Goal: Register for event/course

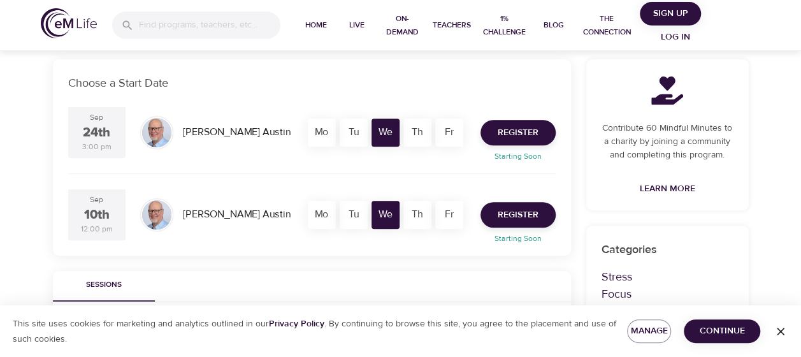
scroll to position [255, 0]
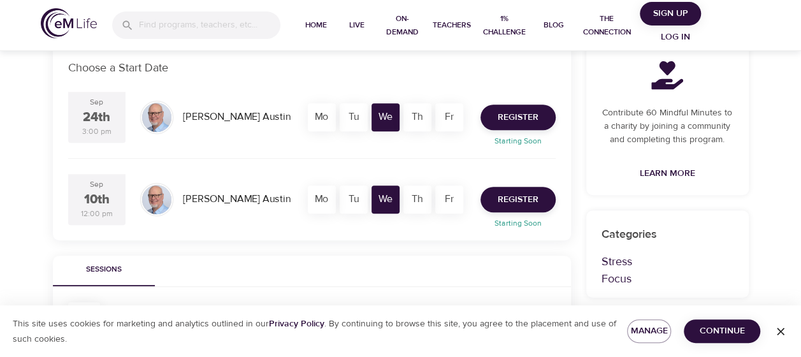
click at [707, 327] on span "Continue" at bounding box center [722, 331] width 56 height 16
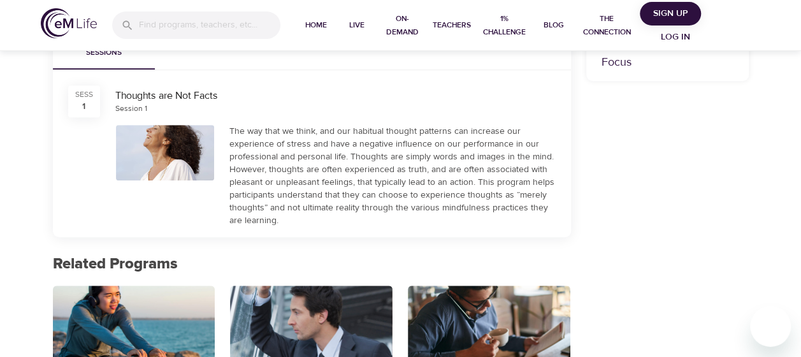
scroll to position [217, 0]
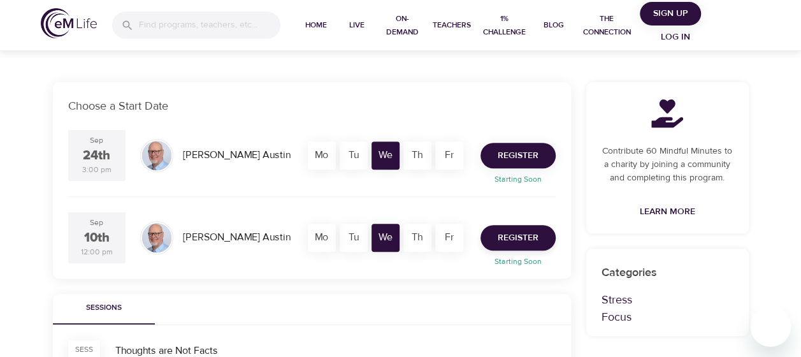
click at [503, 159] on span "Register" at bounding box center [517, 156] width 41 height 16
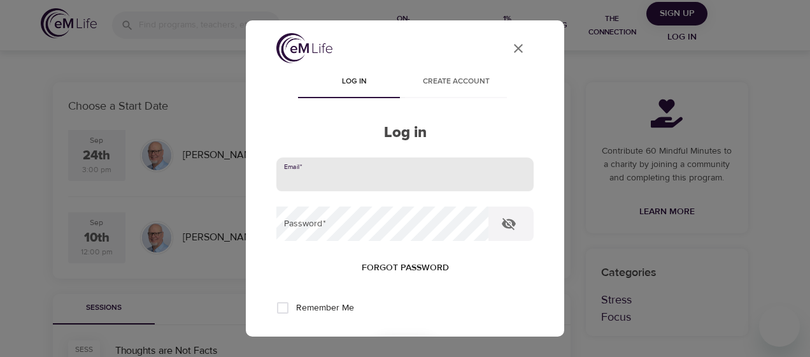
click at [317, 171] on input "email" at bounding box center [404, 174] width 257 height 34
type input "[EMAIL_ADDRESS][DOMAIN_NAME]"
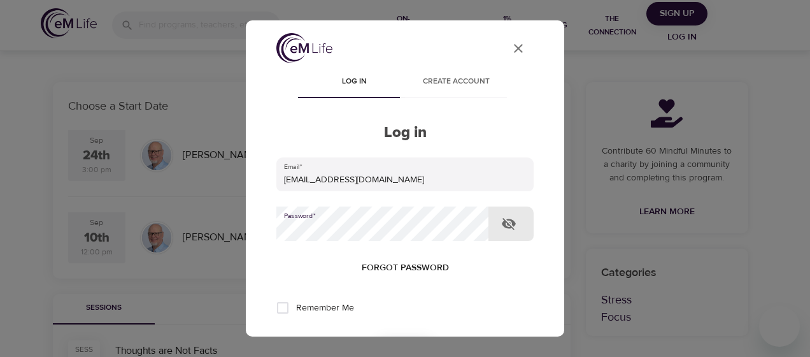
click at [374, 336] on button "Log in" at bounding box center [405, 349] width 62 height 27
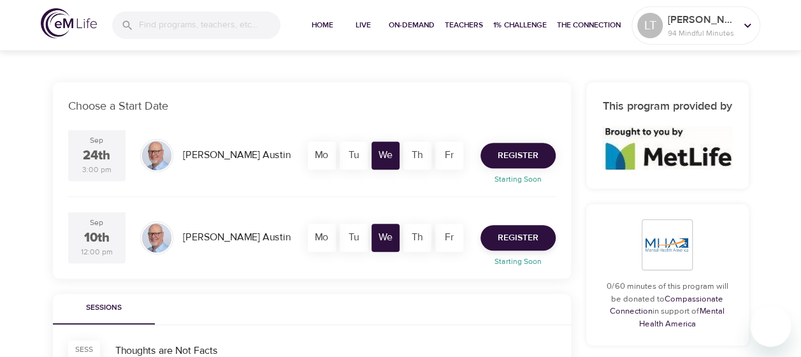
click at [514, 153] on span "Register" at bounding box center [517, 156] width 41 height 16
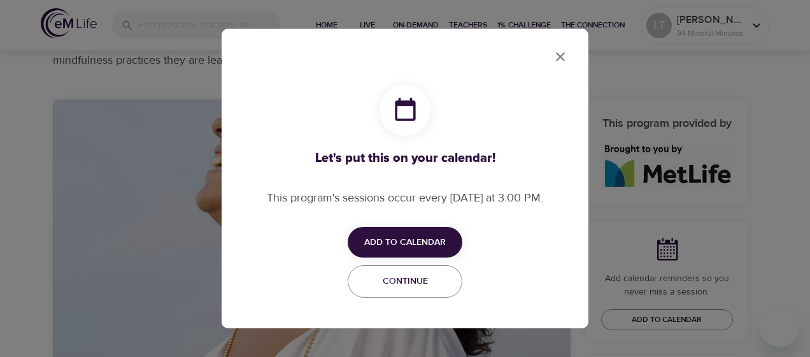
checkbox input "true"
click at [417, 237] on span "Add to Calendar" at bounding box center [405, 242] width 82 height 16
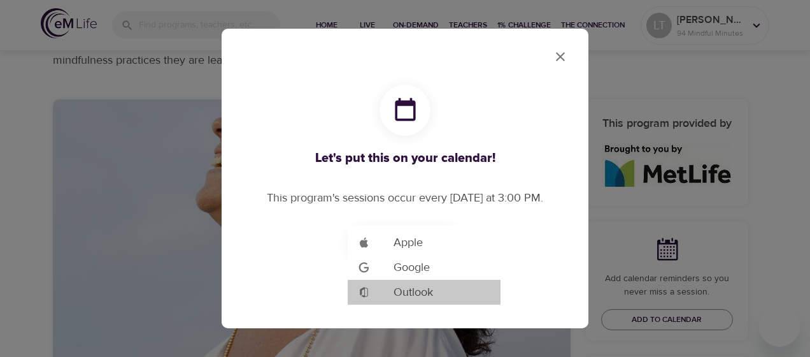
click at [407, 292] on span "Outlook" at bounding box center [413, 291] width 39 height 17
click at [413, 288] on span "Outlook" at bounding box center [413, 291] width 39 height 17
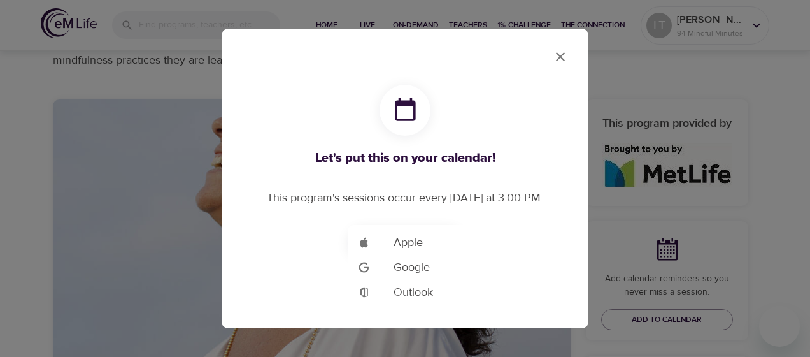
click at [417, 71] on div at bounding box center [405, 178] width 810 height 357
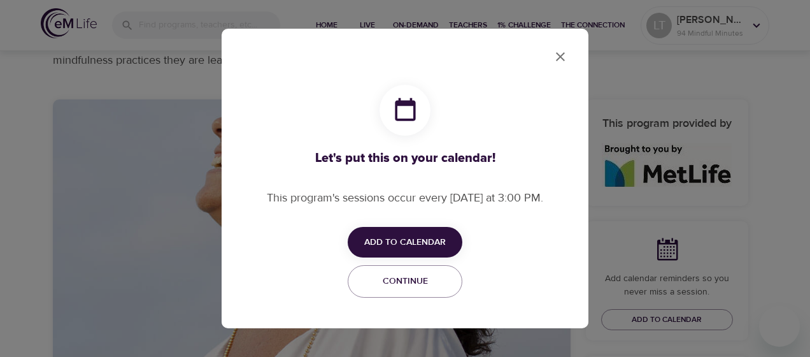
click at [561, 55] on icon "close" at bounding box center [560, 56] width 15 height 15
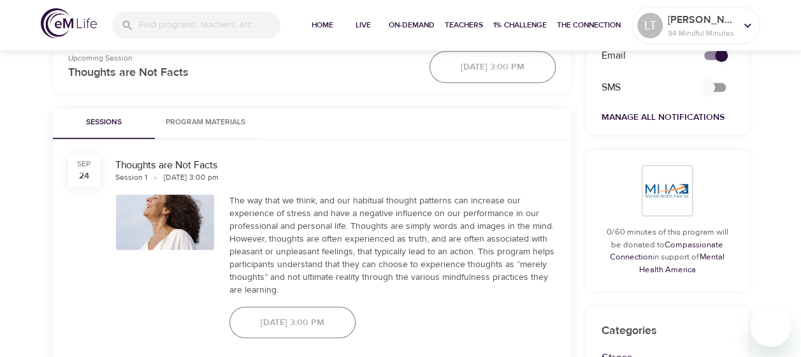
scroll to position [573, 0]
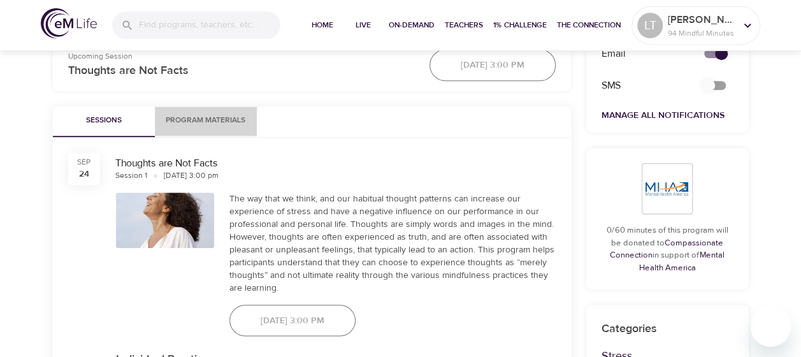
click at [203, 118] on span "Program Materials" at bounding box center [205, 120] width 87 height 13
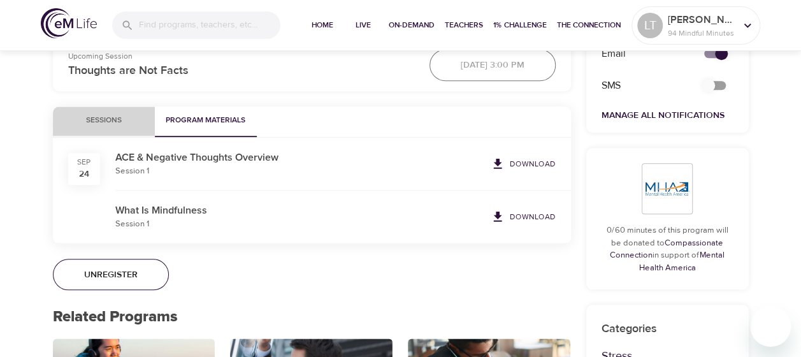
click at [120, 122] on span "Sessions" at bounding box center [104, 120] width 87 height 13
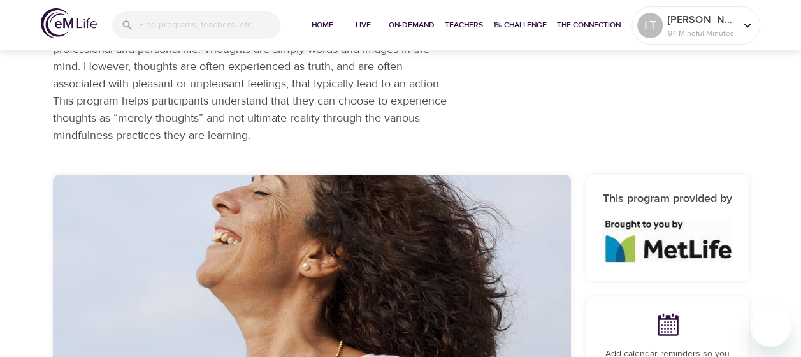
scroll to position [0, 0]
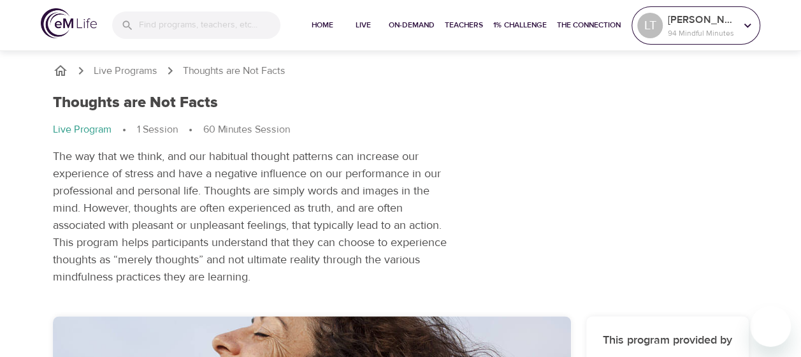
click at [730, 30] on p "94 Mindful Minutes" at bounding box center [701, 32] width 68 height 11
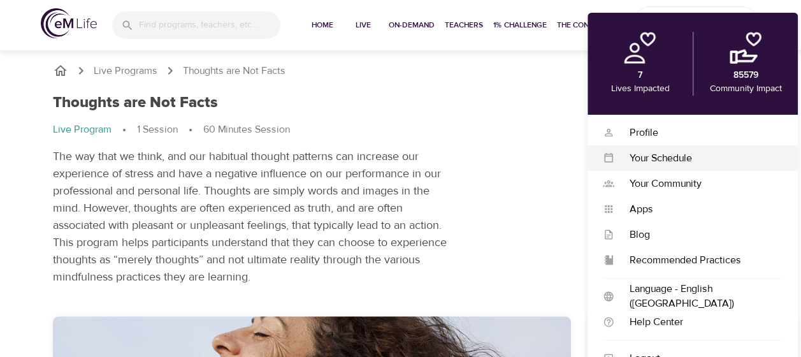
click at [651, 158] on div "Your Schedule" at bounding box center [698, 158] width 168 height 15
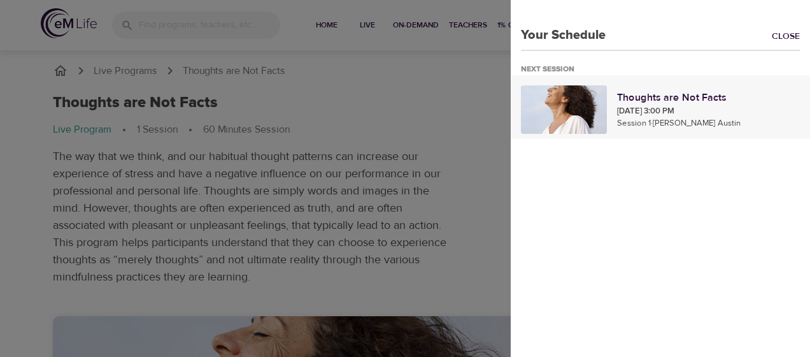
click at [634, 117] on p "Session 1 · Jim Austin" at bounding box center [708, 123] width 183 height 13
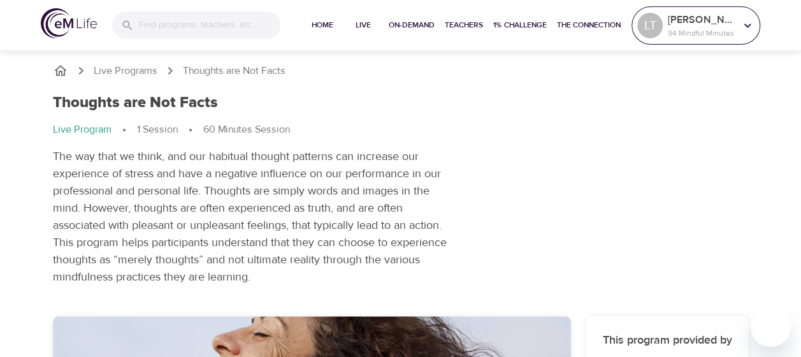
click at [708, 37] on p "94 Mindful Minutes" at bounding box center [701, 32] width 68 height 11
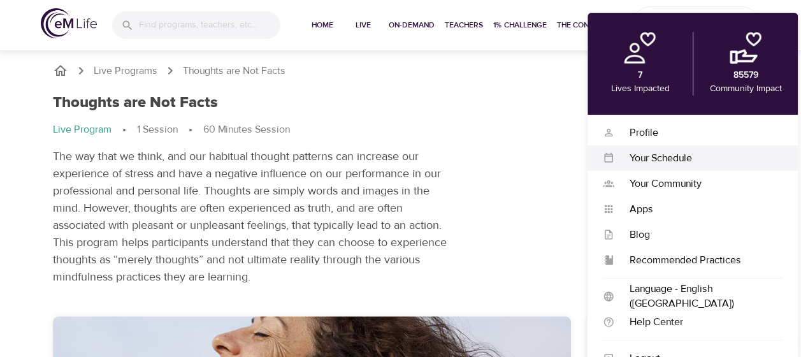
click at [653, 153] on div "Your Schedule" at bounding box center [698, 158] width 168 height 15
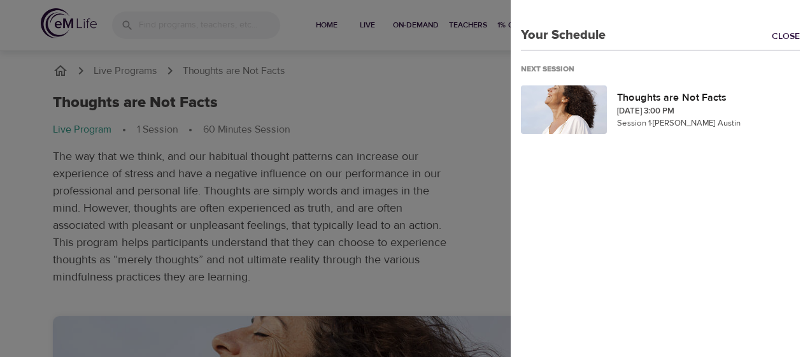
drag, startPoint x: 772, startPoint y: 33, endPoint x: 762, endPoint y: 39, distance: 12.0
click at [772, 33] on link "Close" at bounding box center [791, 37] width 38 height 15
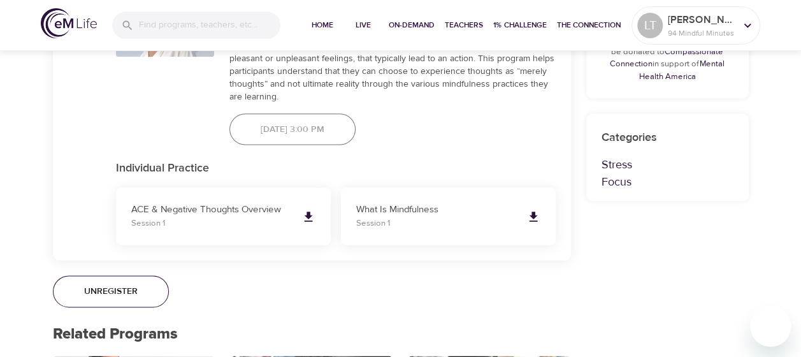
scroll to position [828, 0]
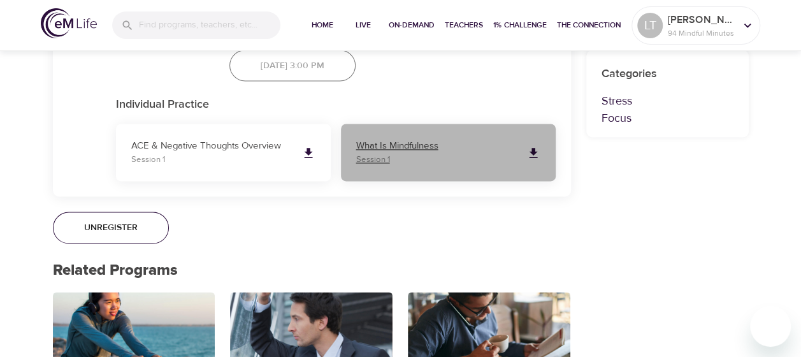
click at [535, 152] on icon at bounding box center [533, 153] width 14 height 14
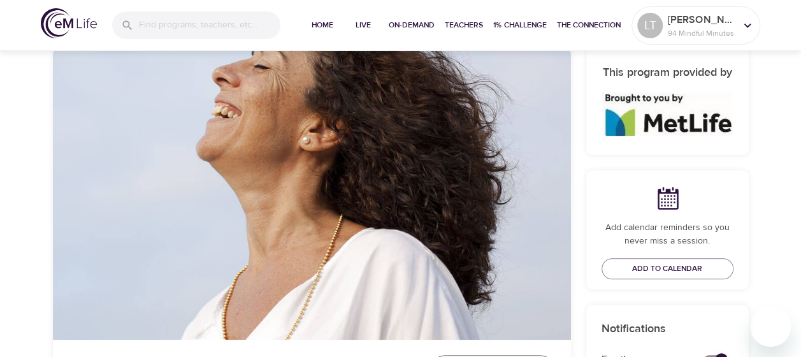
scroll to position [382, 0]
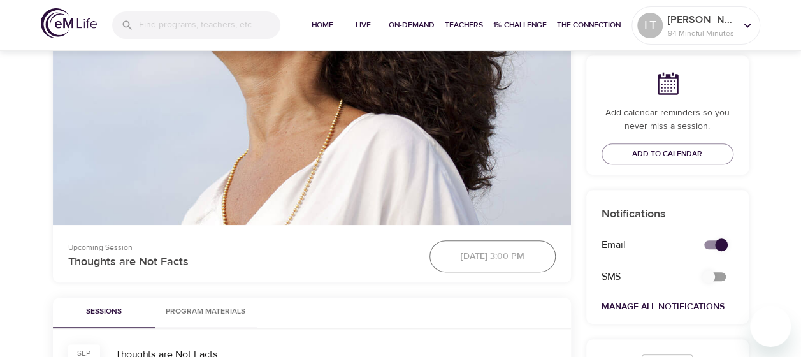
click at [473, 256] on div "[DATE] 3:00 pm" at bounding box center [492, 255] width 141 height 47
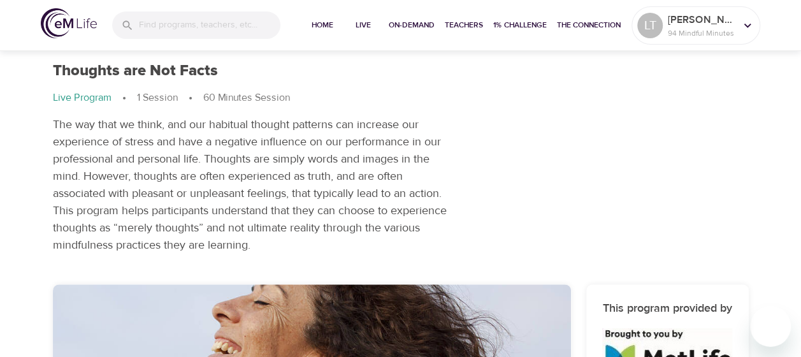
scroll to position [0, 0]
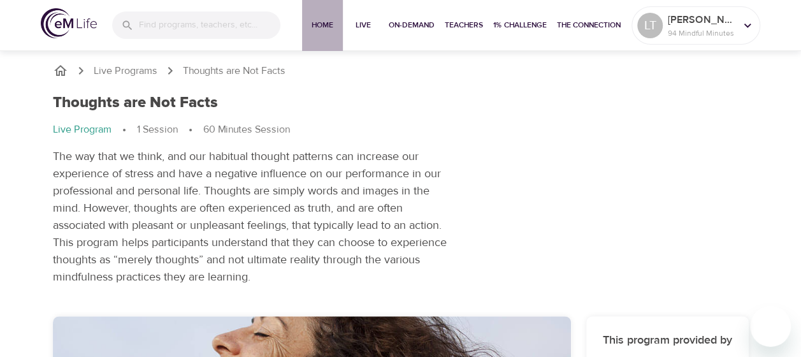
click at [318, 24] on span "Home" at bounding box center [322, 24] width 31 height 13
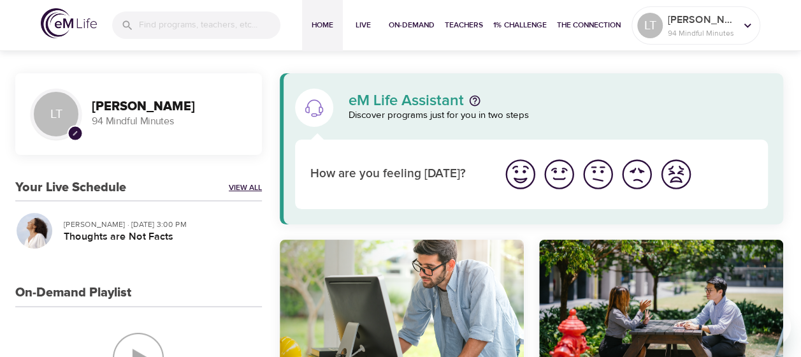
click at [237, 183] on link "View All" at bounding box center [245, 187] width 33 height 11
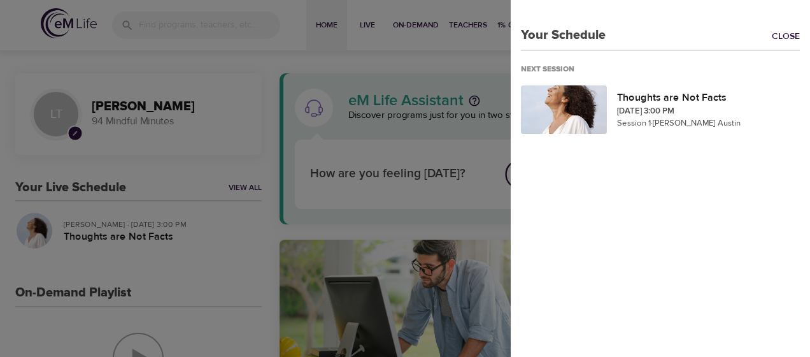
click at [241, 183] on div at bounding box center [405, 178] width 810 height 357
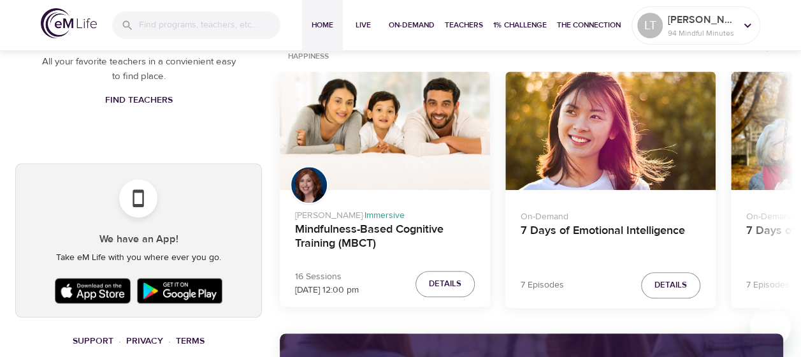
scroll to position [573, 0]
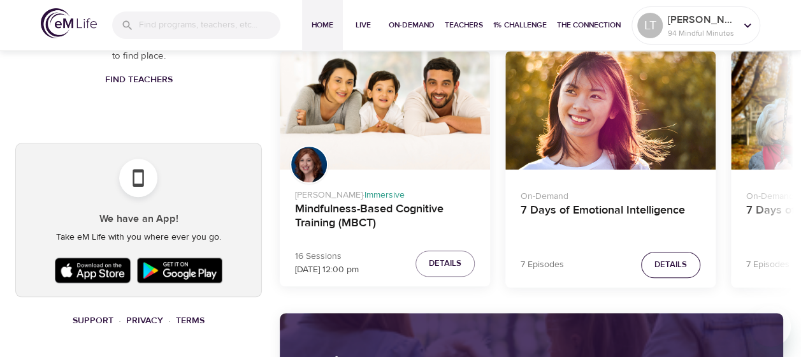
click at [667, 272] on span "Details" at bounding box center [670, 264] width 32 height 15
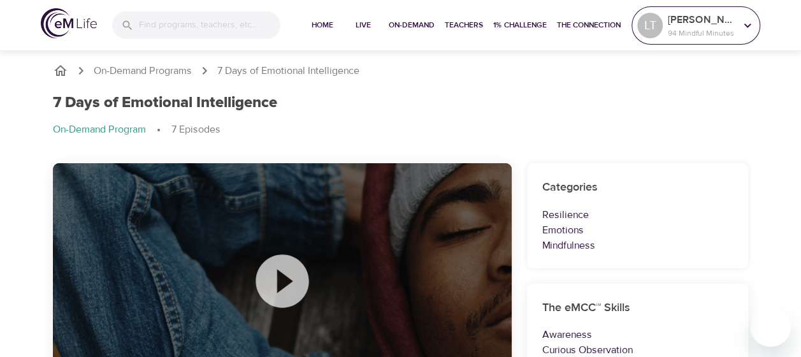
click at [752, 25] on icon at bounding box center [747, 25] width 14 height 14
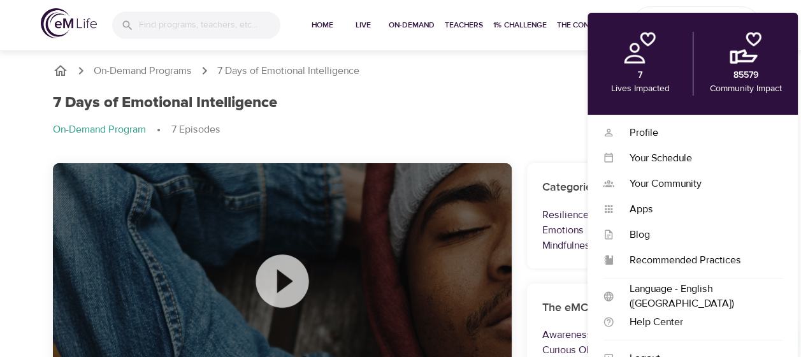
click at [414, 148] on div "7 Days of Emotional Intelligence On-Demand Program 7 Episodes" at bounding box center [400, 120] width 711 height 69
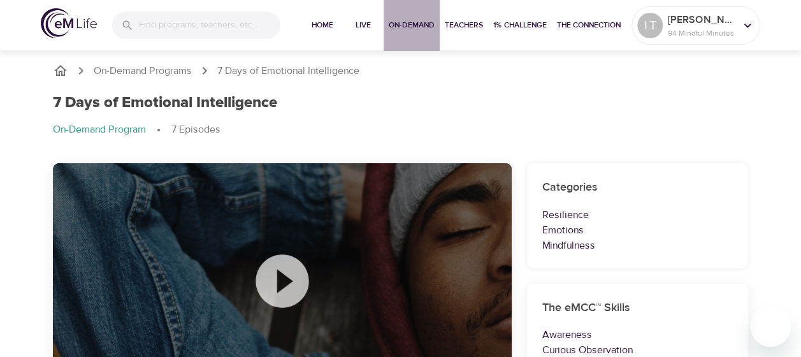
click at [405, 22] on span "On-Demand" at bounding box center [412, 24] width 46 height 13
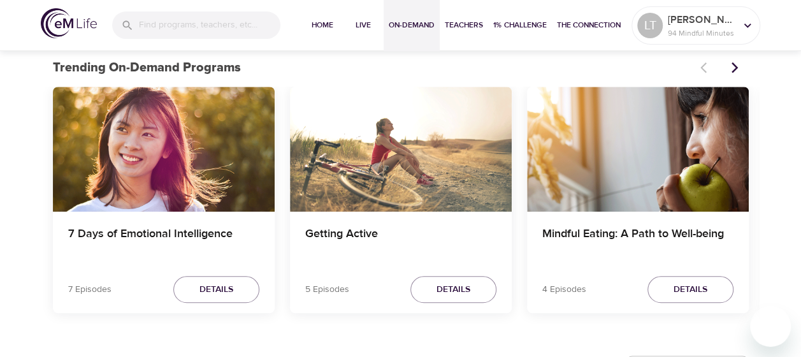
scroll to position [382, 0]
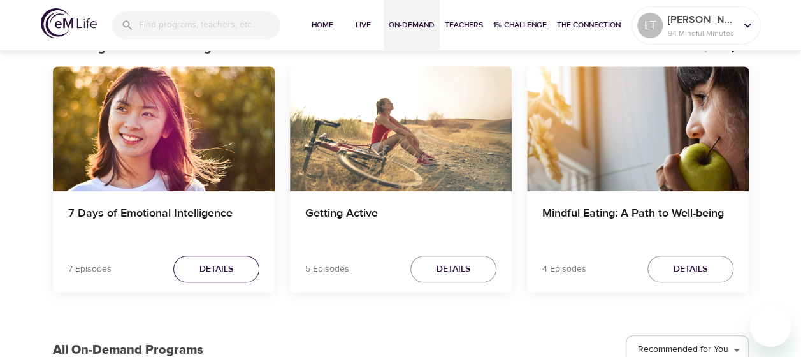
click at [222, 273] on span "Details" at bounding box center [216, 269] width 34 height 16
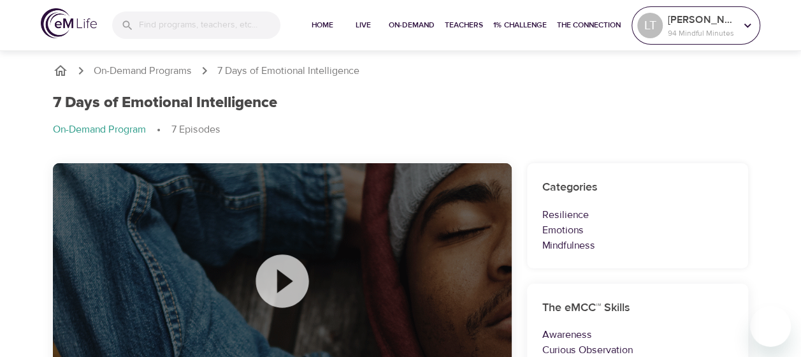
click at [677, 29] on p "94 Mindful Minutes" at bounding box center [701, 32] width 68 height 11
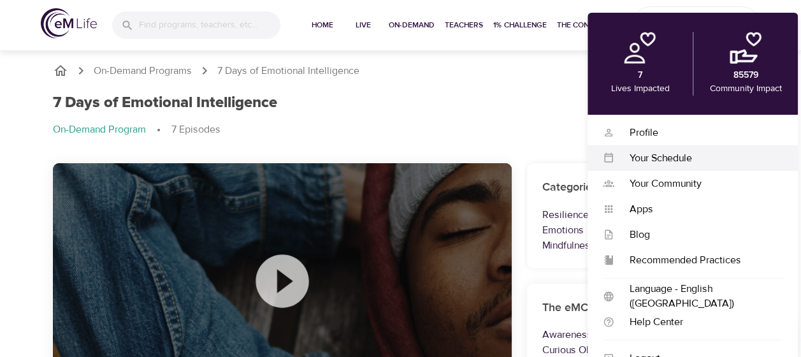
click at [641, 151] on div "Your Schedule" at bounding box center [698, 158] width 168 height 15
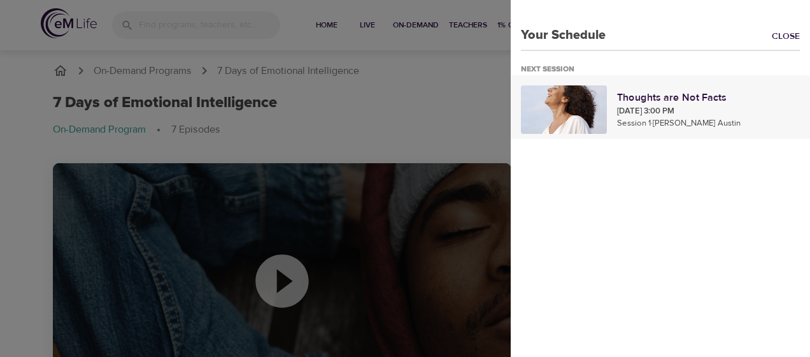
click at [632, 105] on p "Sep 24, 2025 3:00 PM" at bounding box center [708, 111] width 183 height 13
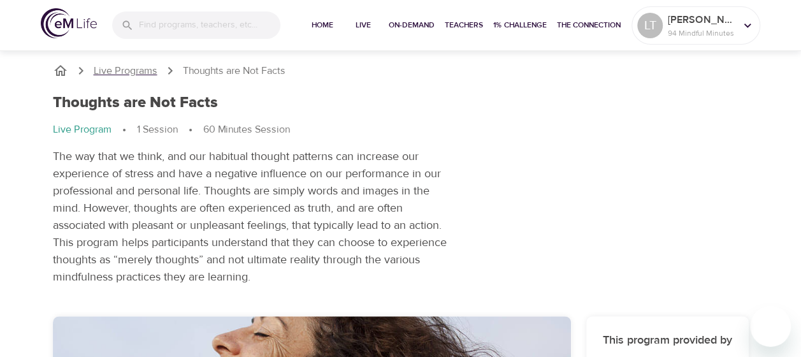
click at [124, 70] on p "Live Programs" at bounding box center [126, 71] width 64 height 15
click at [94, 126] on p "Live Program" at bounding box center [82, 129] width 59 height 15
drag, startPoint x: 94, startPoint y: 126, endPoint x: 101, endPoint y: 128, distance: 7.3
click at [99, 128] on p "Live Program" at bounding box center [82, 129] width 59 height 15
drag, startPoint x: 101, startPoint y: 128, endPoint x: 148, endPoint y: 69, distance: 75.7
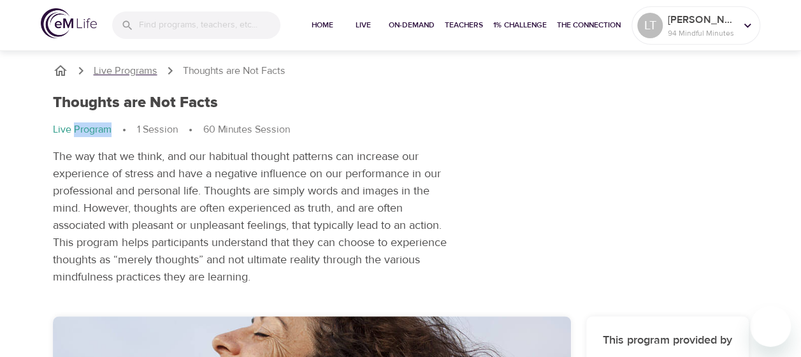
click at [148, 69] on p "Live Programs" at bounding box center [126, 71] width 64 height 15
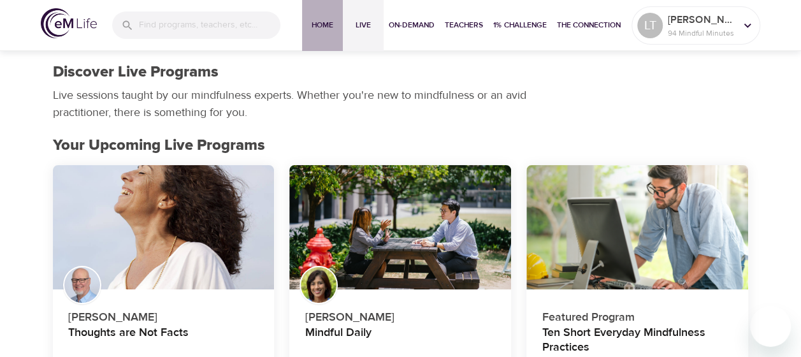
click at [321, 22] on span "Home" at bounding box center [322, 24] width 31 height 13
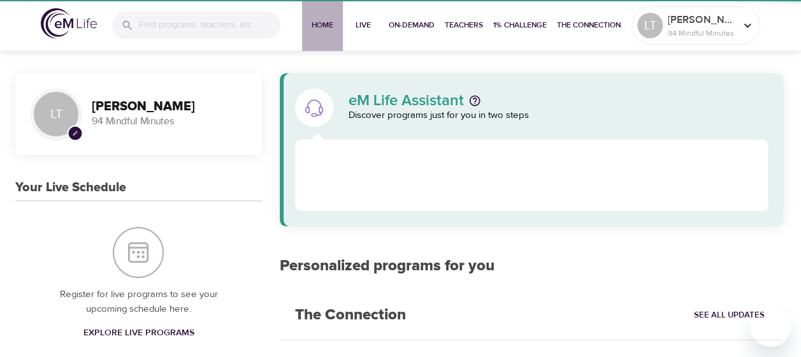
click at [321, 22] on span "Home" at bounding box center [322, 24] width 31 height 13
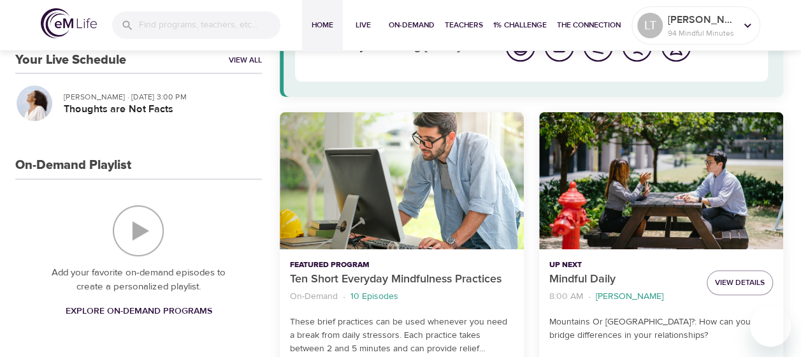
scroll to position [64, 0]
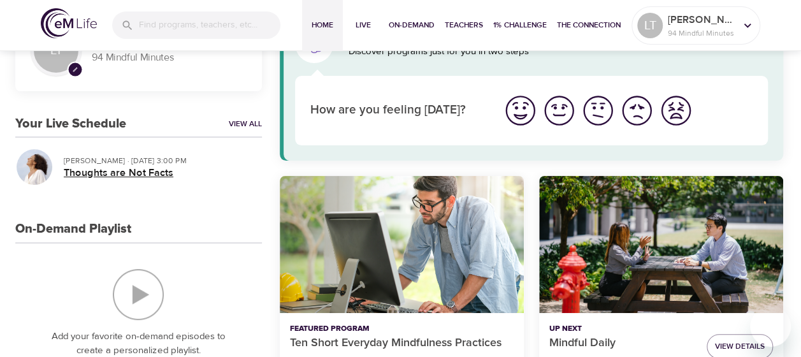
click at [102, 169] on h5 "Thoughts are Not Facts" at bounding box center [158, 172] width 188 height 13
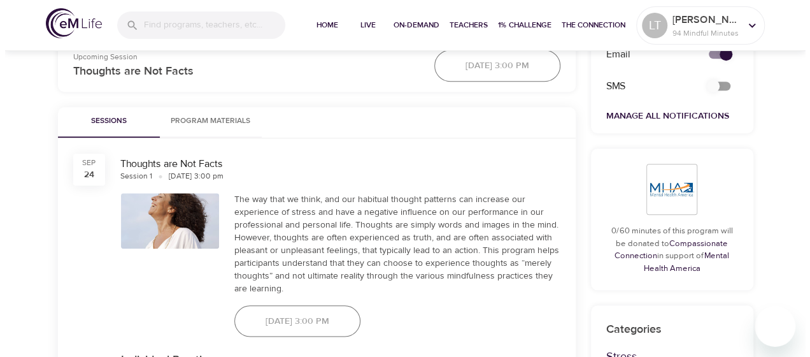
scroll to position [318, 0]
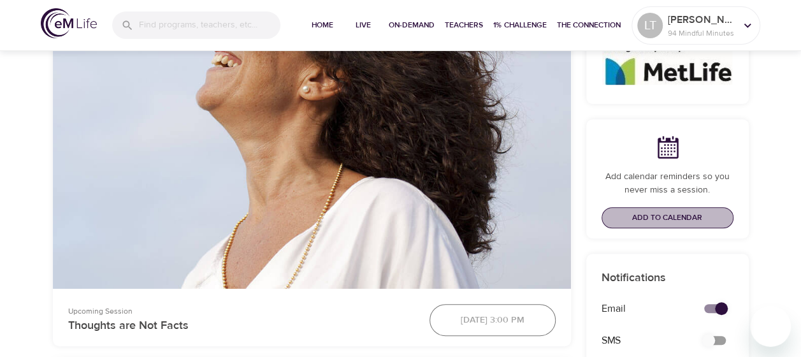
click at [686, 216] on span "Add to Calendar" at bounding box center [667, 217] width 70 height 13
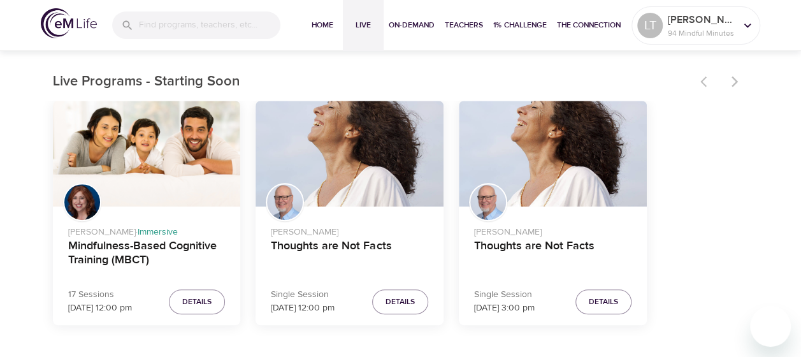
scroll to position [446, 0]
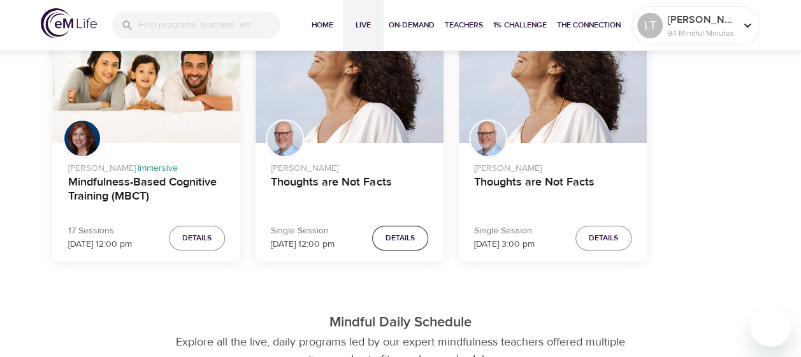
click at [401, 239] on span "Details" at bounding box center [399, 237] width 29 height 13
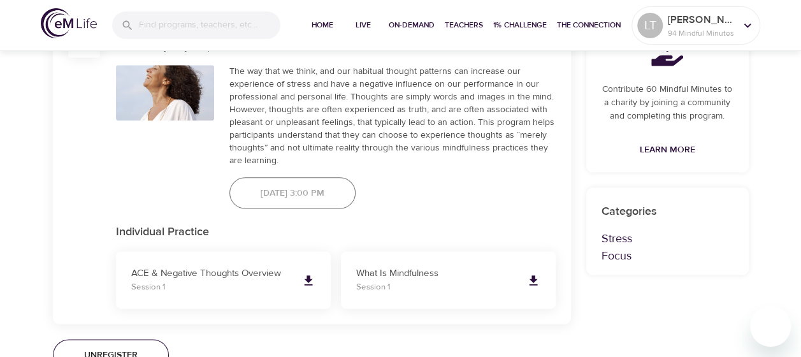
scroll to position [828, 0]
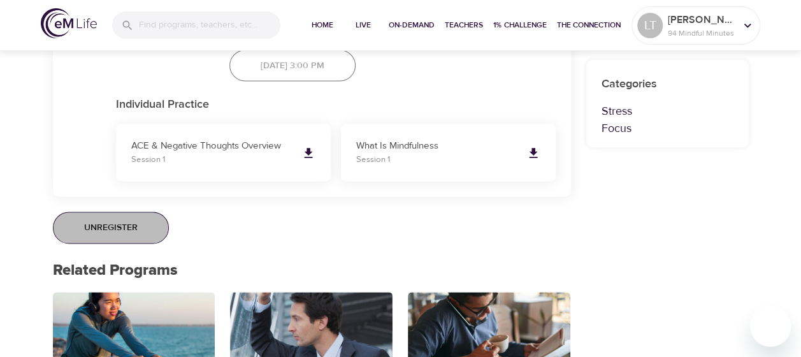
click at [103, 229] on span "Unregister" at bounding box center [111, 228] width 54 height 16
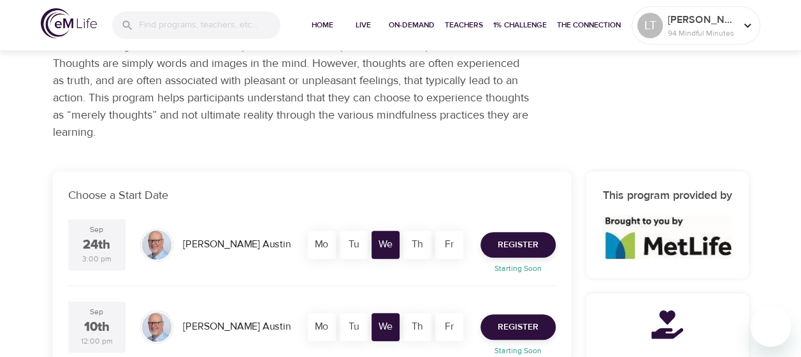
scroll to position [191, 0]
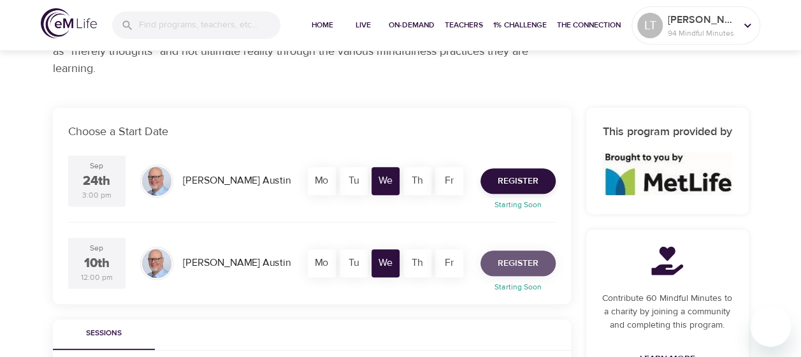
click at [519, 259] on span "Register" at bounding box center [517, 263] width 41 height 16
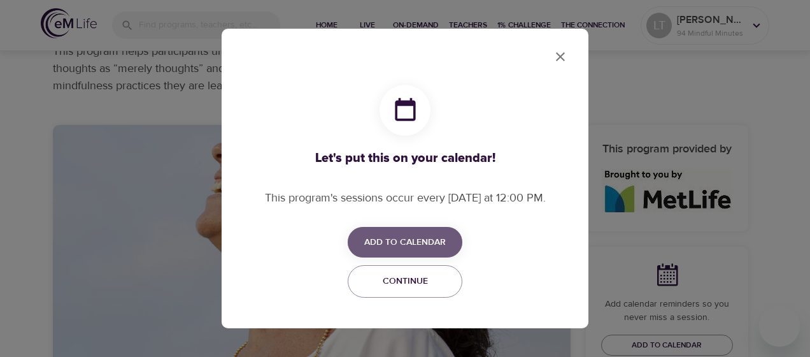
click at [403, 243] on span "Add to Calendar" at bounding box center [405, 242] width 82 height 16
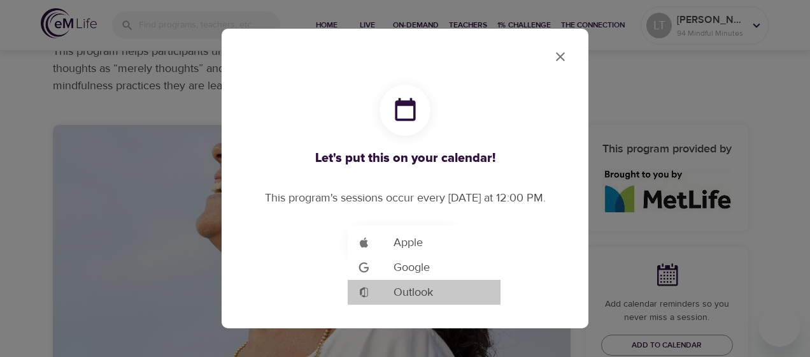
click at [410, 290] on span "Outlook" at bounding box center [413, 291] width 39 height 17
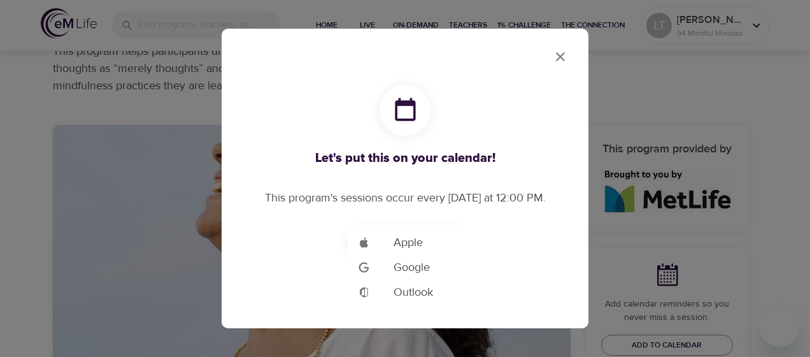
click at [525, 263] on div at bounding box center [405, 178] width 810 height 357
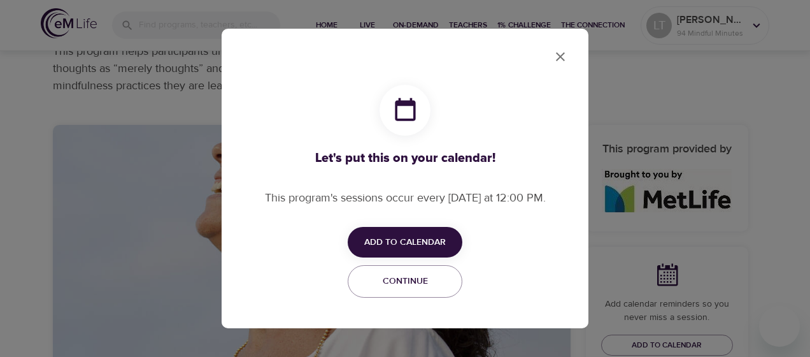
click at [563, 56] on icon "close" at bounding box center [560, 56] width 15 height 15
